Goal: Transaction & Acquisition: Purchase product/service

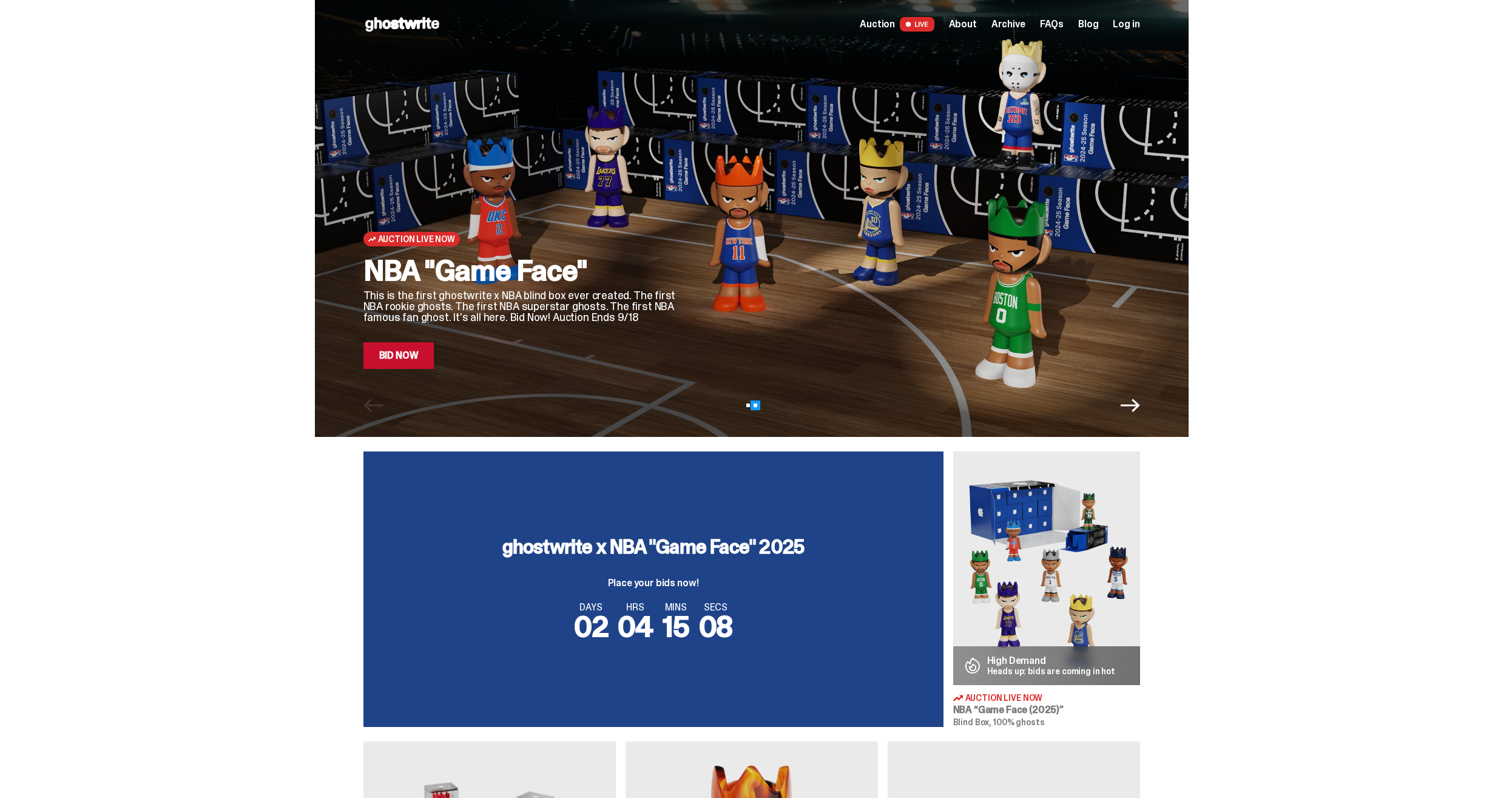
click at [757, 406] on button "View slide 2" at bounding box center [755, 405] width 4 height 4
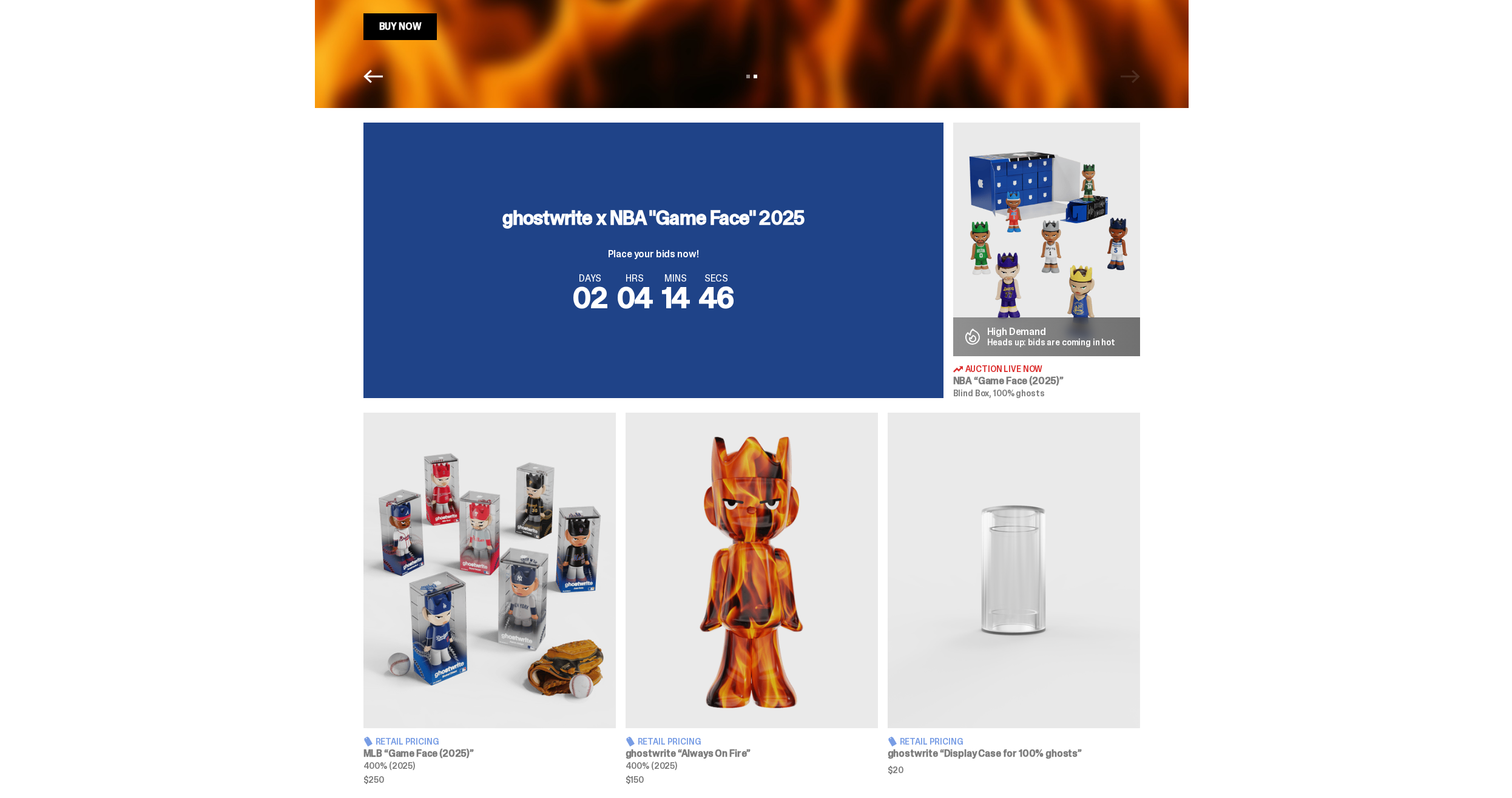
scroll to position [310, 0]
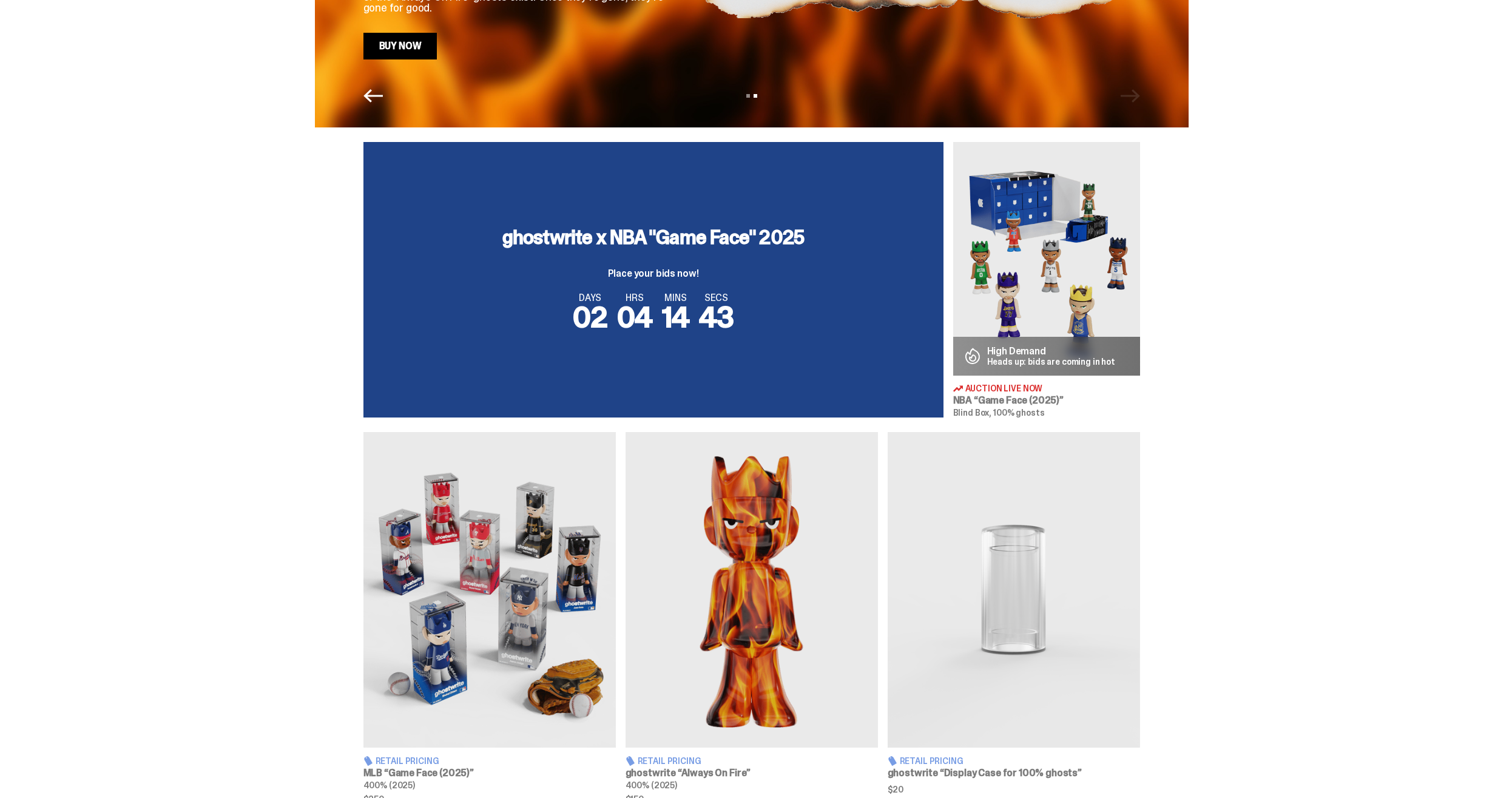
click at [1042, 278] on img at bounding box center [1046, 258] width 187 height 233
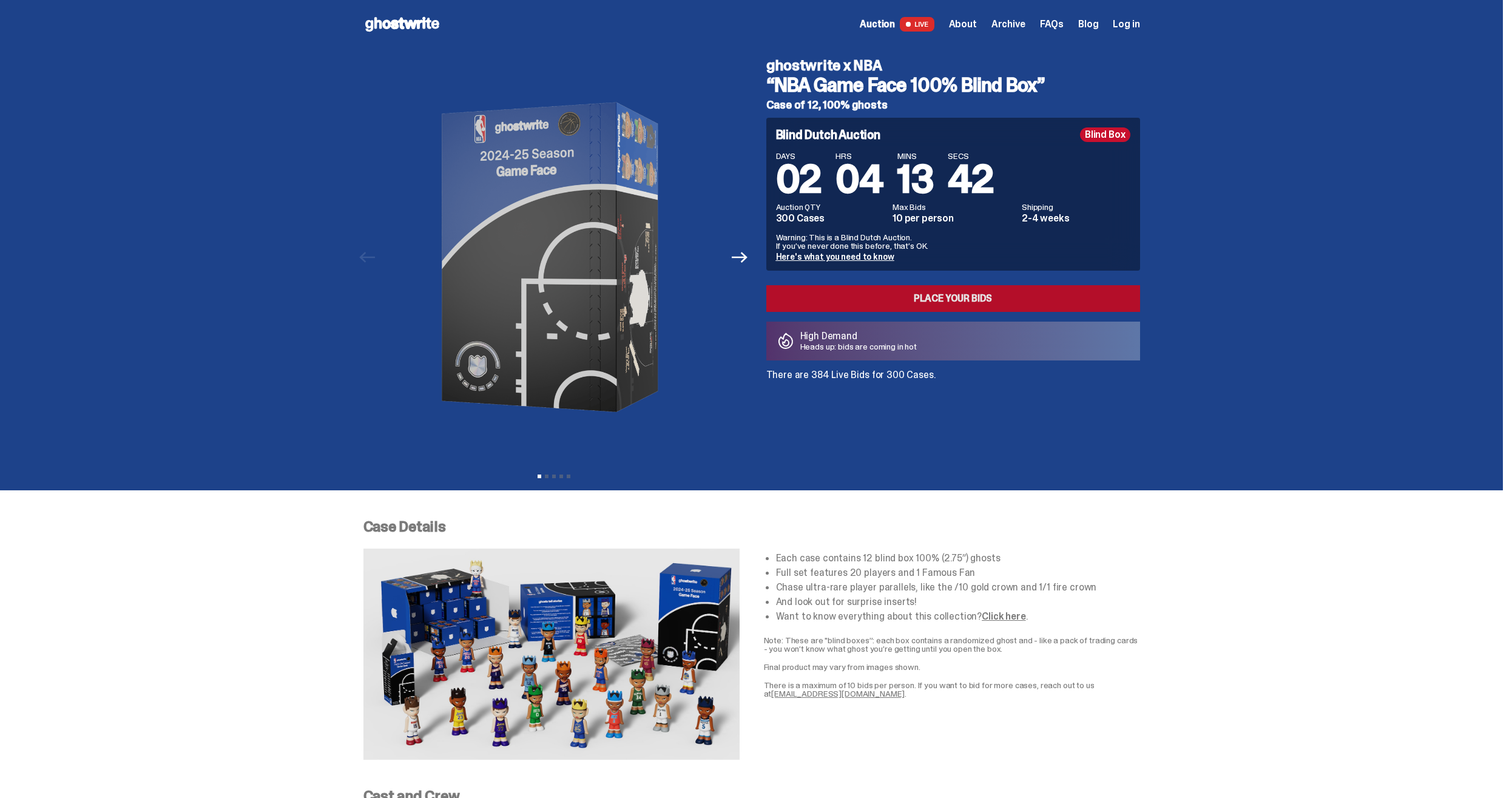
click at [953, 298] on link "Place your Bids" at bounding box center [953, 298] width 373 height 27
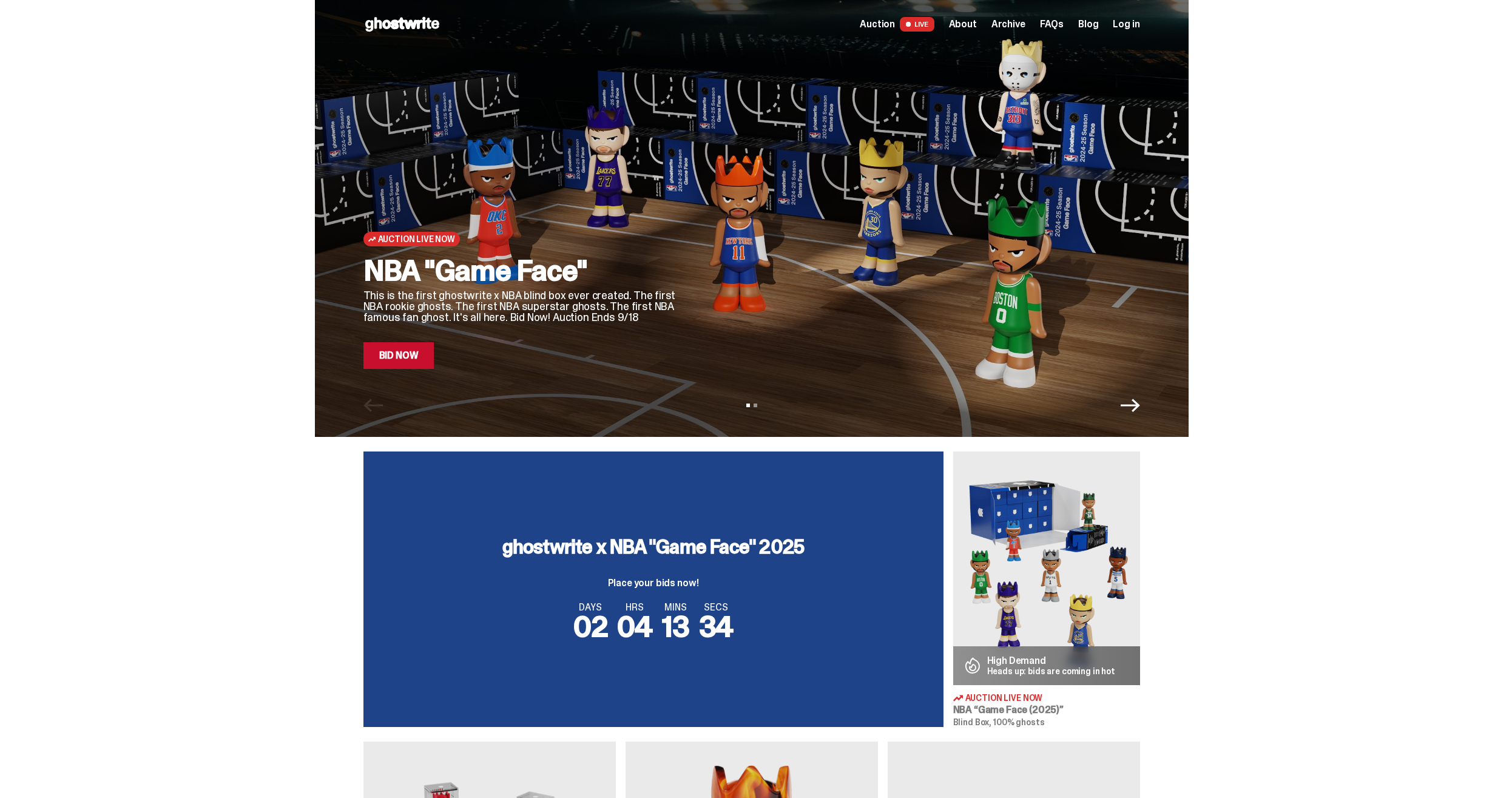
click at [759, 403] on div "View slide 1 View slide 2" at bounding box center [751, 405] width 873 height 20
click at [757, 406] on button "View slide 2" at bounding box center [755, 405] width 4 height 4
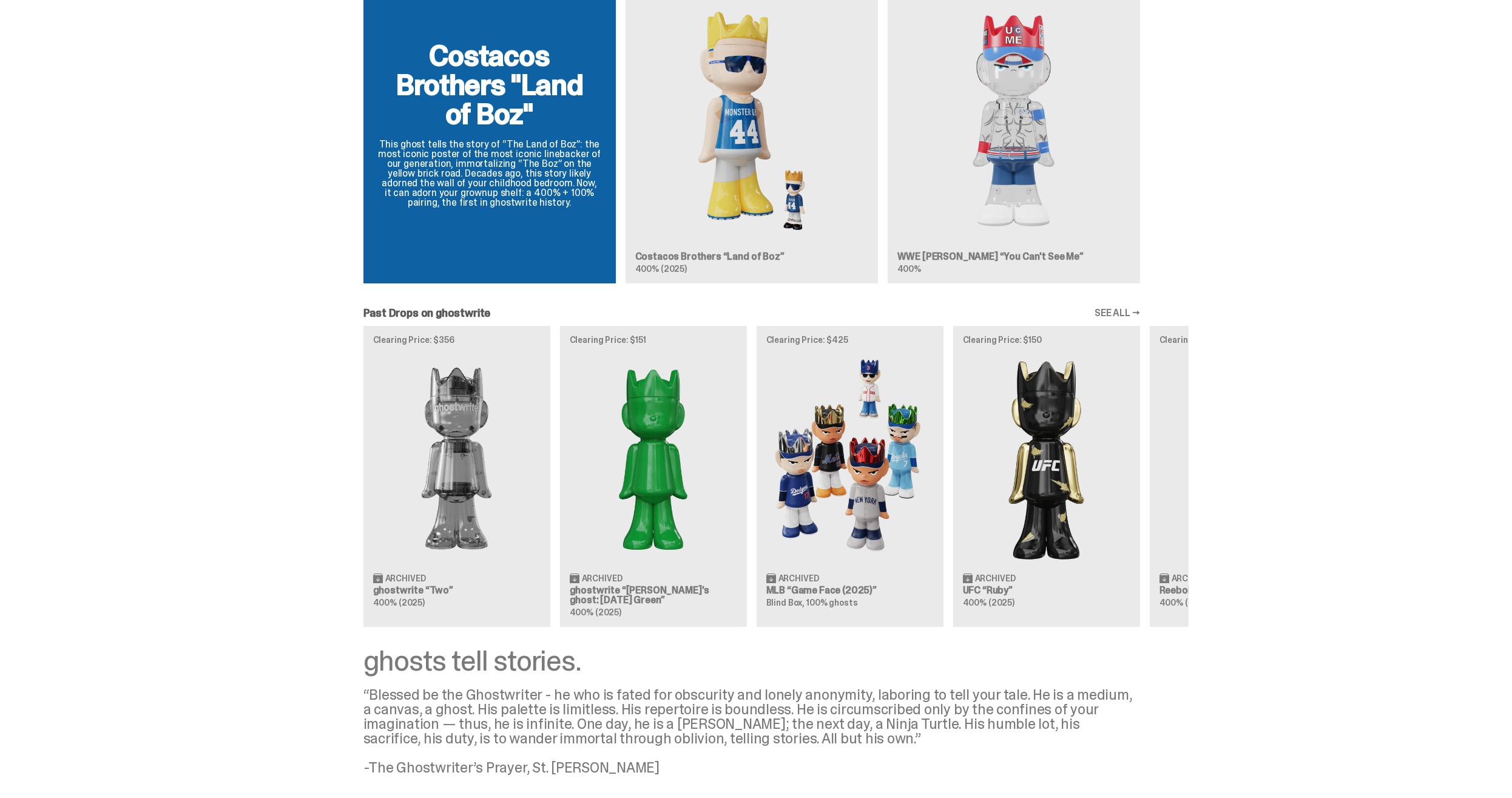
scroll to position [1120, 0]
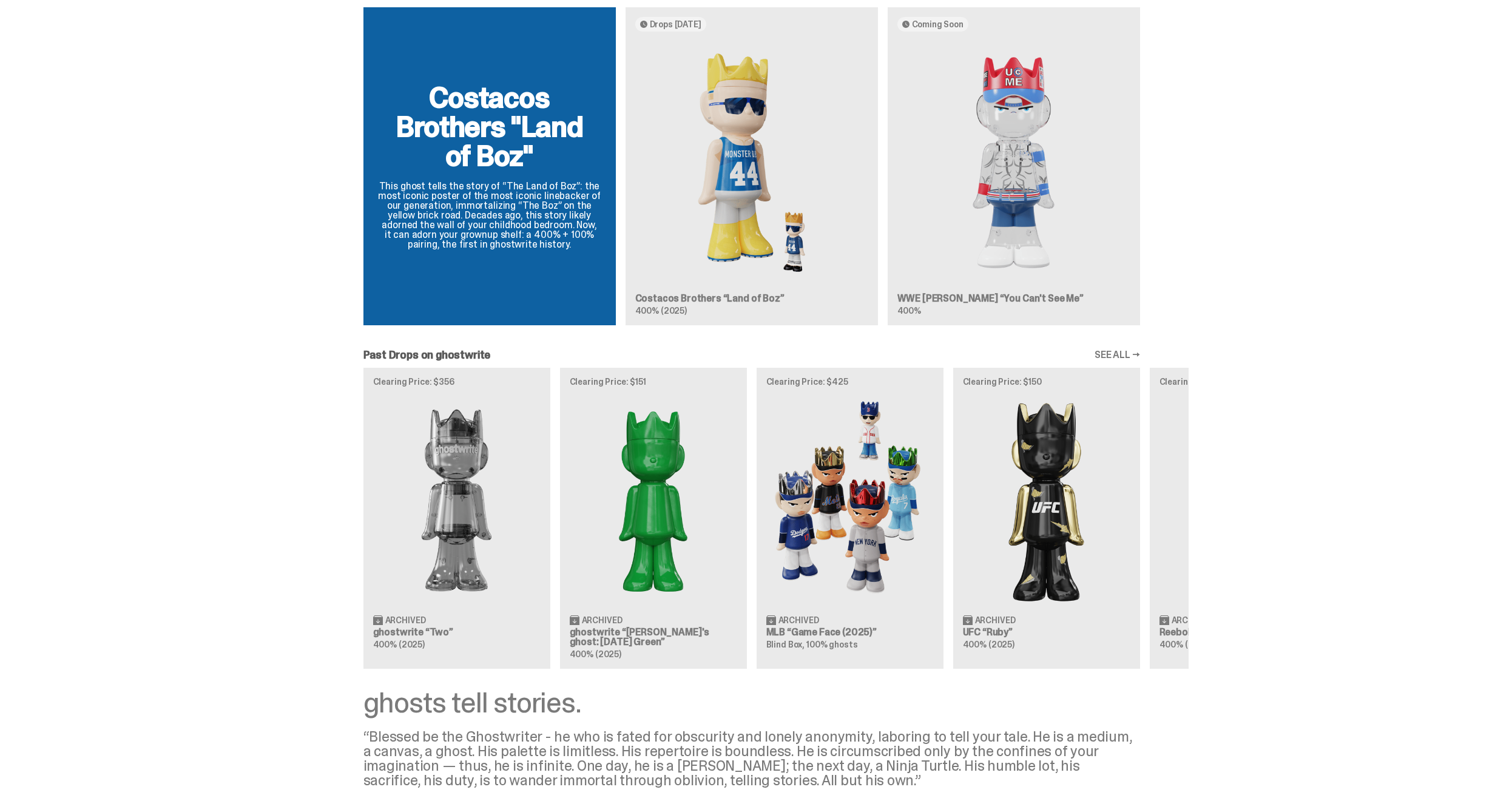
click at [1049, 197] on div "Costacos Brothers "Land of Boz" This ghost tells the story of “The Land of Boz”…" at bounding box center [751, 171] width 873 height 328
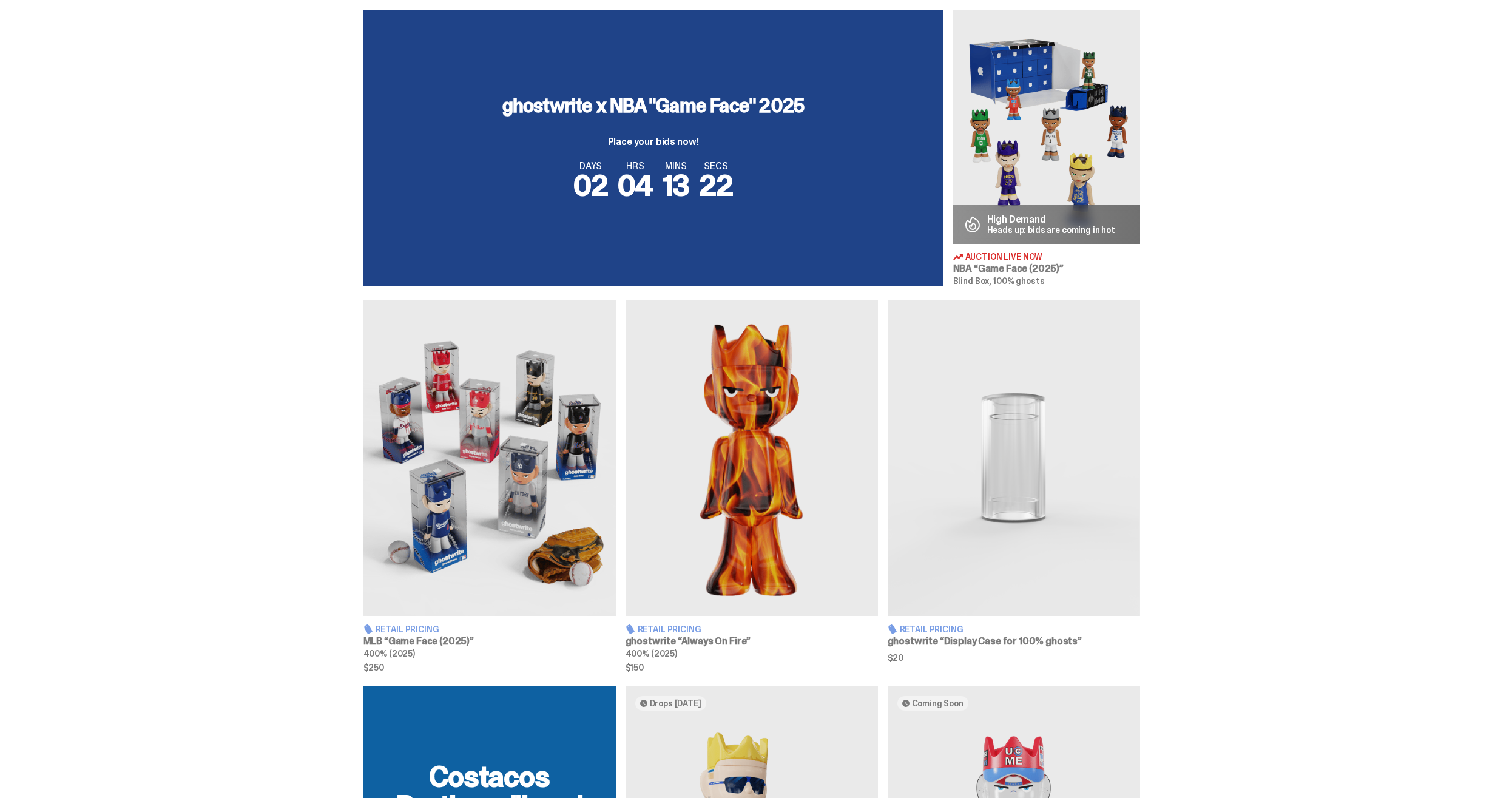
scroll to position [377, 0]
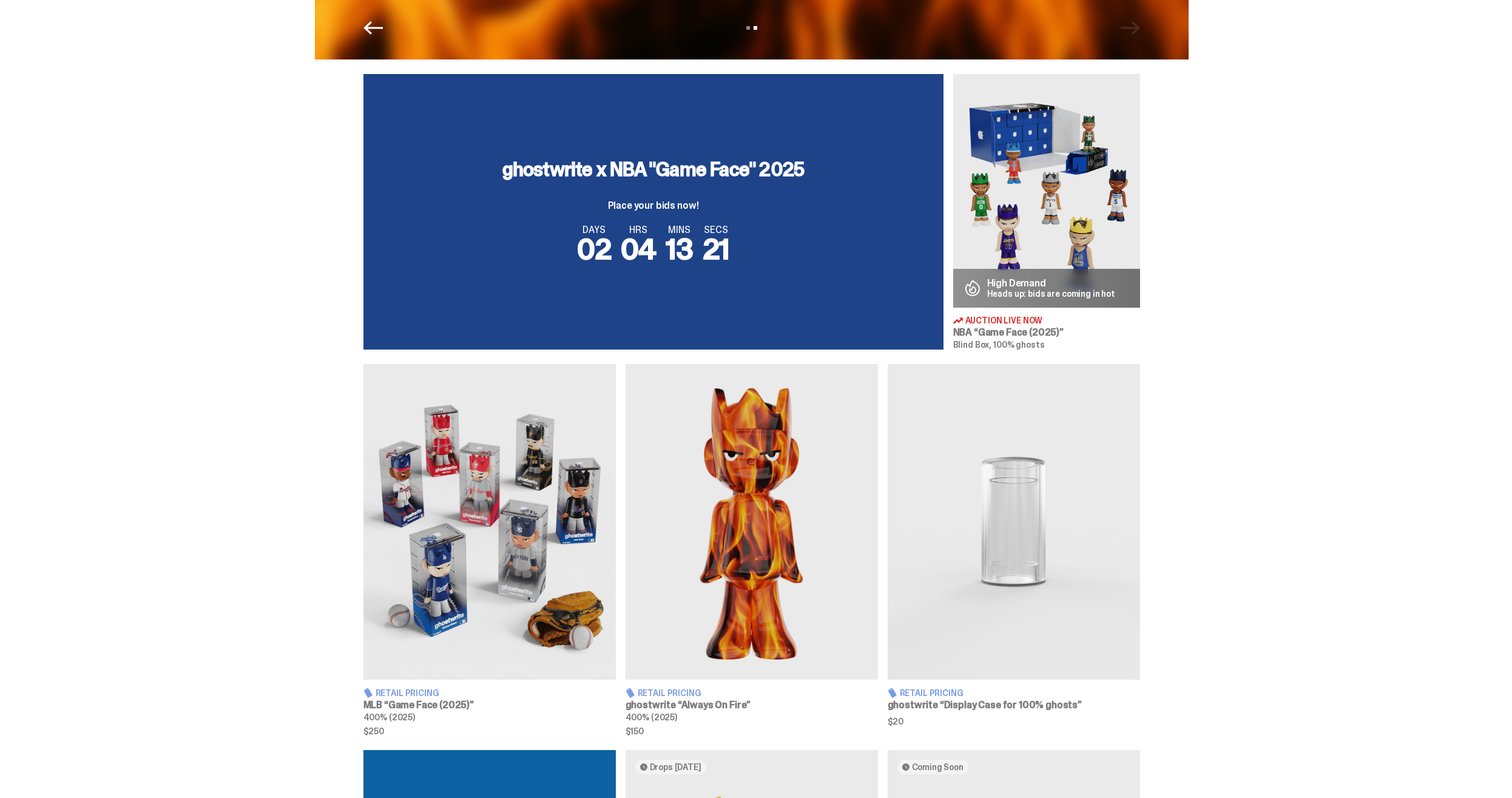
click at [767, 498] on img at bounding box center [751, 522] width 252 height 315
